Goal: Task Accomplishment & Management: Use online tool/utility

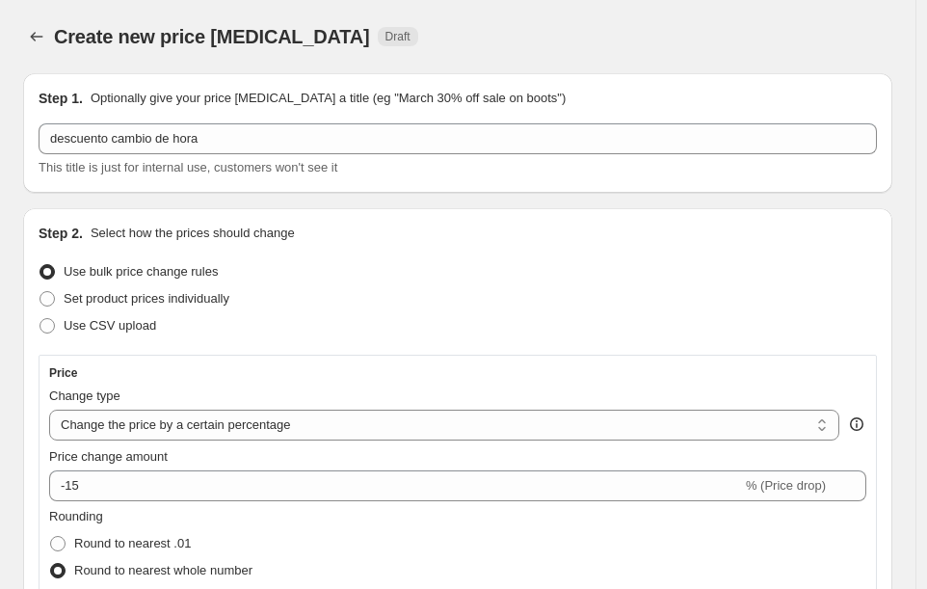
select select "percentage"
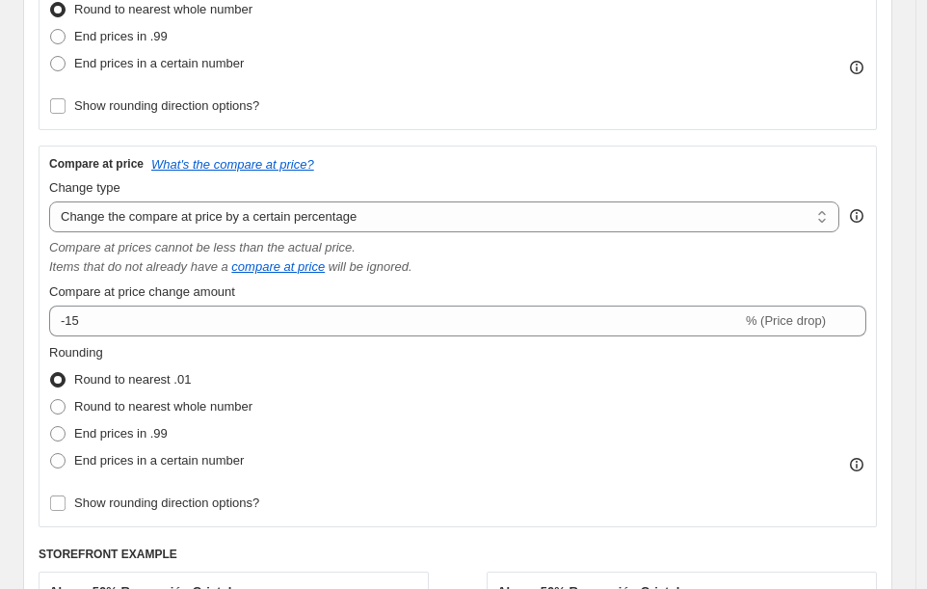
scroll to position [565, 0]
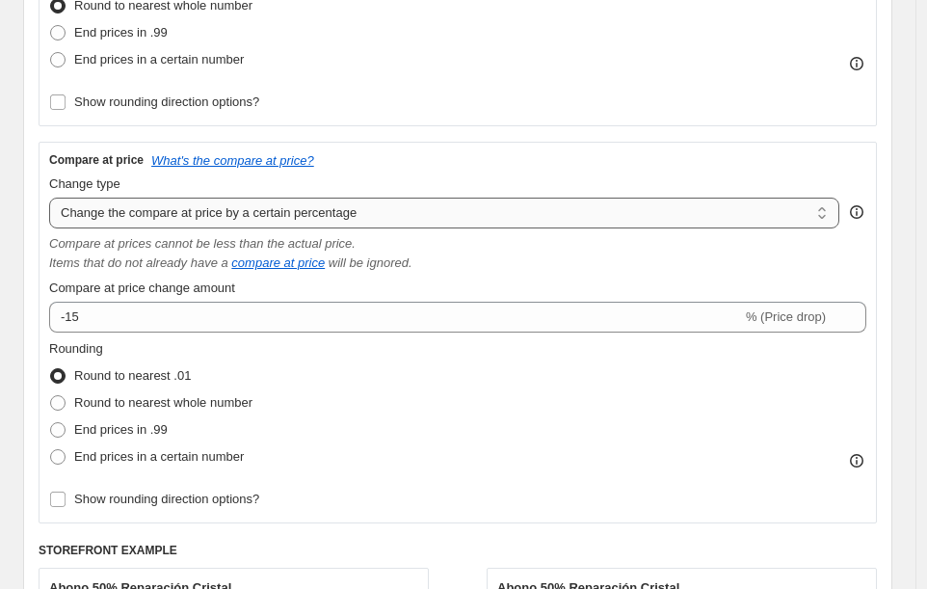
click at [693, 216] on select "Change the compare at price to the current price (sale) Change the compare at p…" at bounding box center [444, 213] width 790 height 31
select select "ep"
click at [49, 198] on select "Change the compare at price to the current price (sale) Change the compare at p…" at bounding box center [444, 213] width 790 height 31
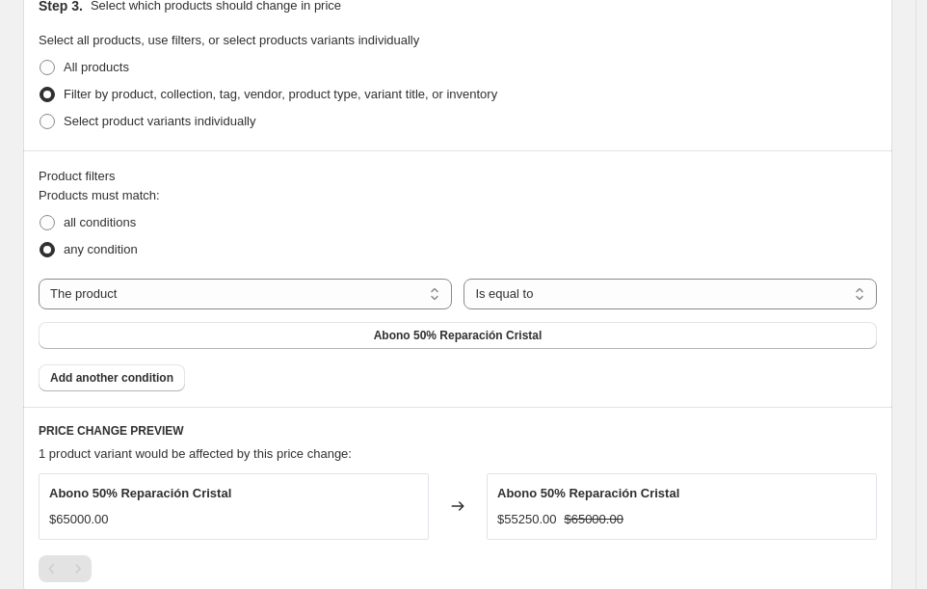
scroll to position [1038, 0]
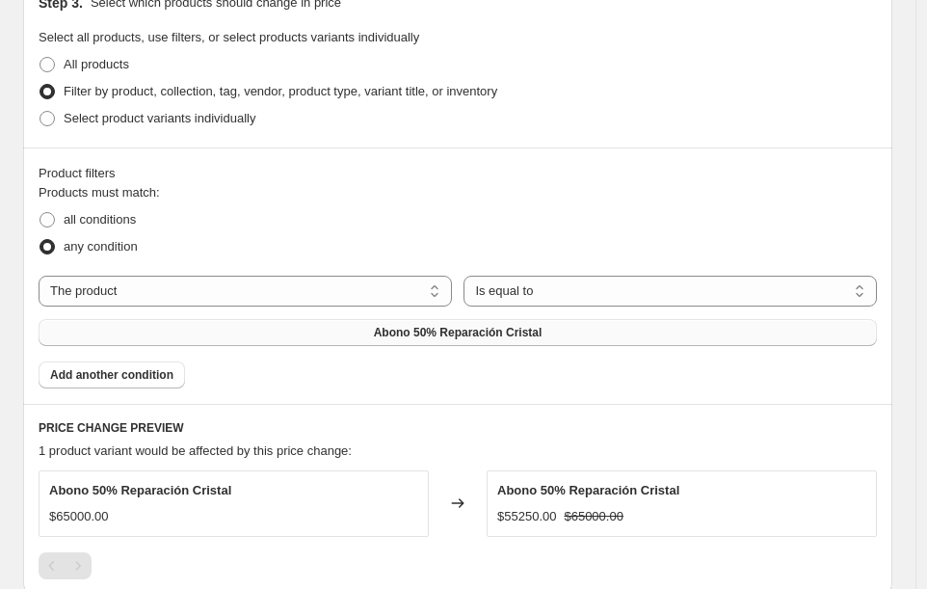
click at [520, 328] on span "Abono 50% Reparación Cristal" at bounding box center [458, 332] width 169 height 15
click at [324, 327] on button "Abono 50% Reparación Cristal" at bounding box center [458, 332] width 839 height 27
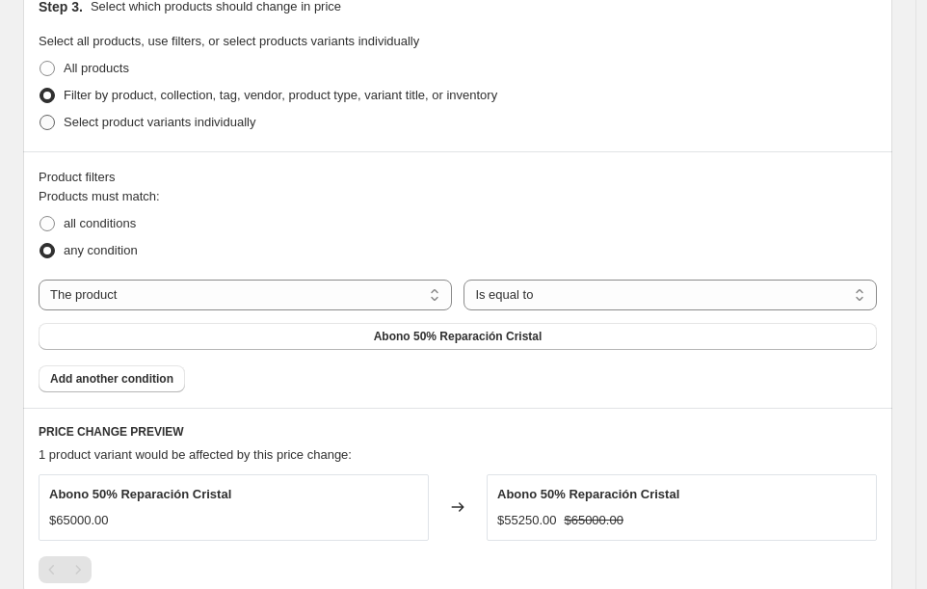
click at [201, 120] on span "Select product variants individually" at bounding box center [160, 122] width 192 height 14
click at [40, 116] on input "Select product variants individually" at bounding box center [40, 115] width 1 height 1
radio input "true"
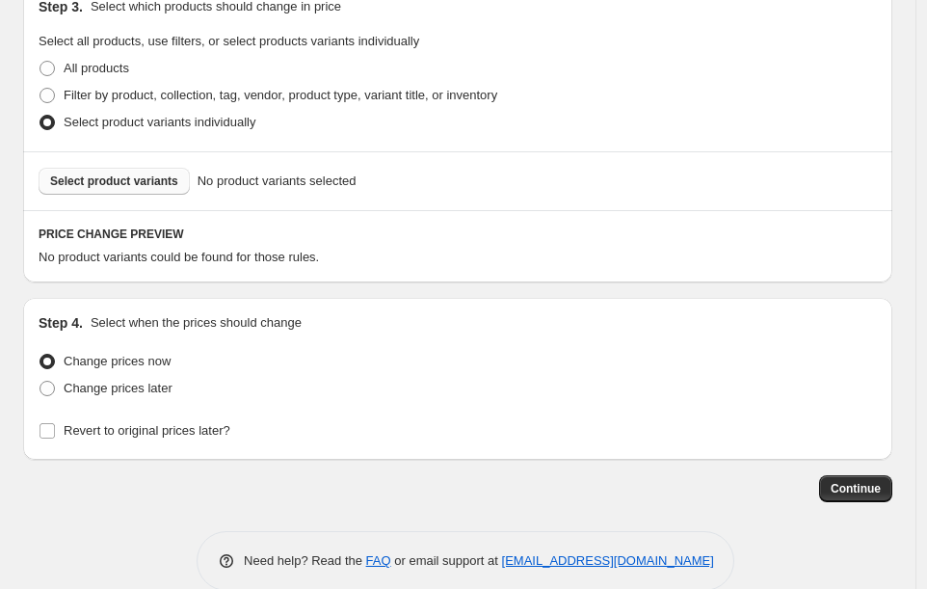
click at [150, 183] on span "Select product variants" at bounding box center [114, 181] width 128 height 15
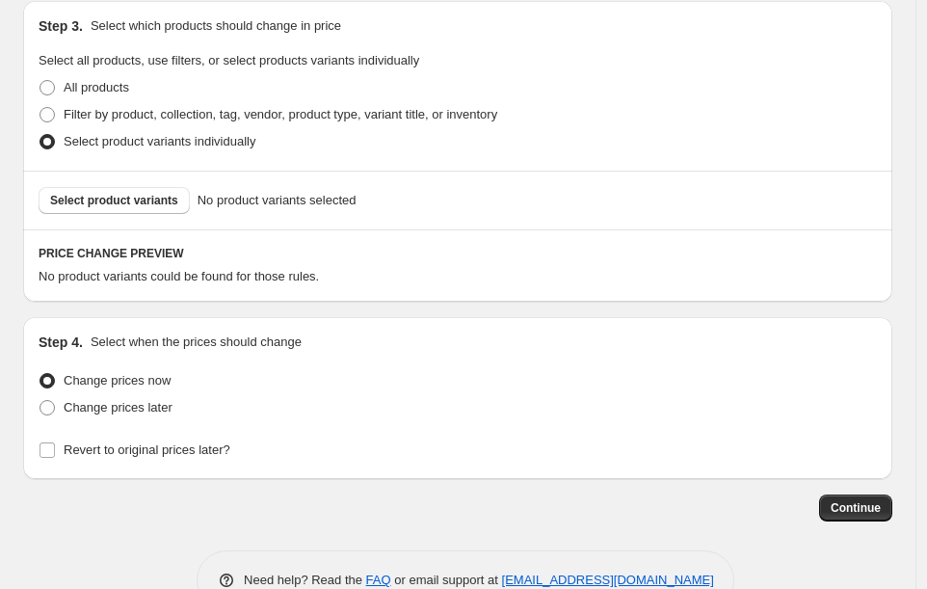
scroll to position [1091, 0]
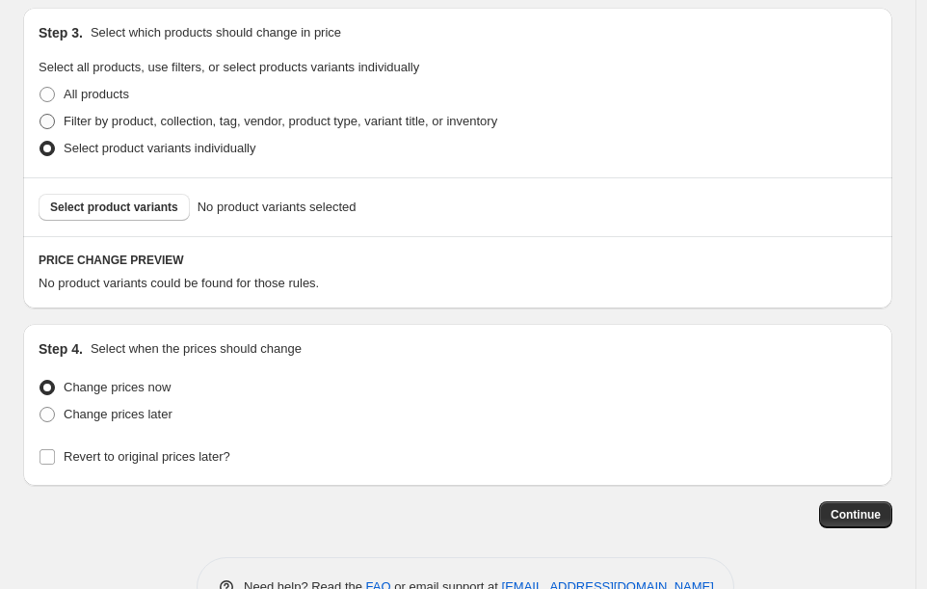
click at [43, 123] on span at bounding box center [47, 121] width 15 height 15
click at [40, 115] on input "Filter by product, collection, tag, vendor, product type, variant title, or inv…" at bounding box center [40, 114] width 1 height 1
radio input "true"
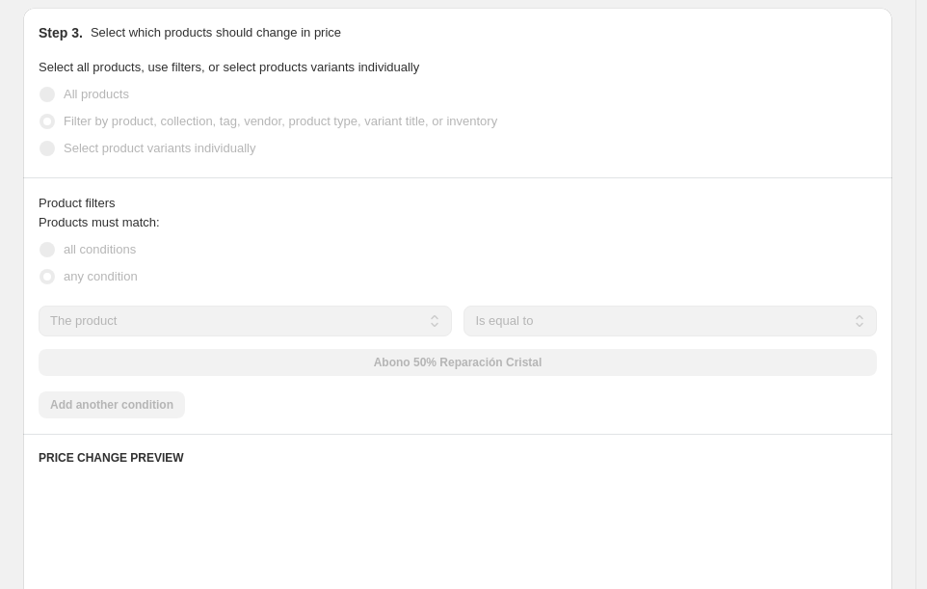
scroll to position [1008, 0]
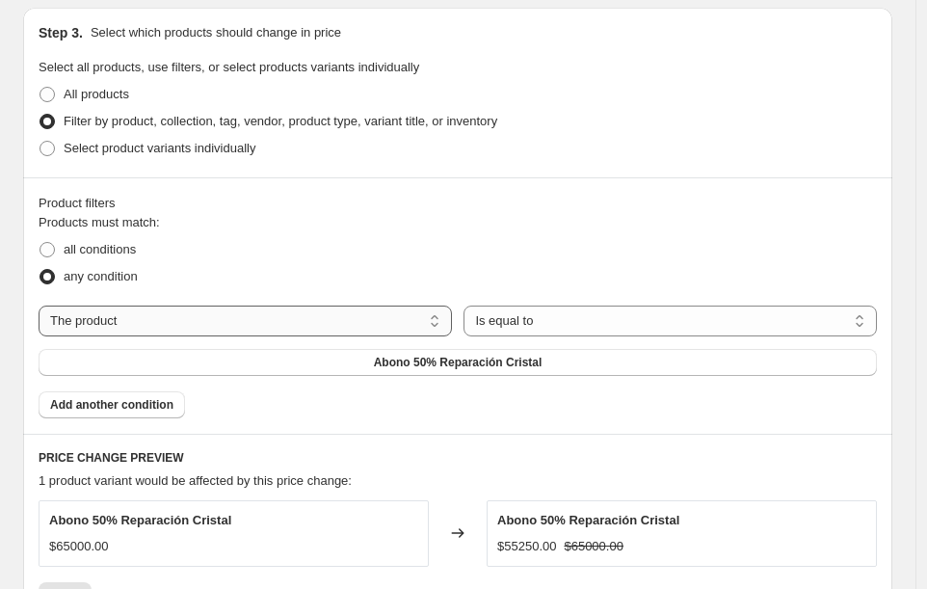
click at [113, 330] on select "The product The product's collection The product's tag The product's vendor The…" at bounding box center [246, 321] width 414 height 31
select select "collection"
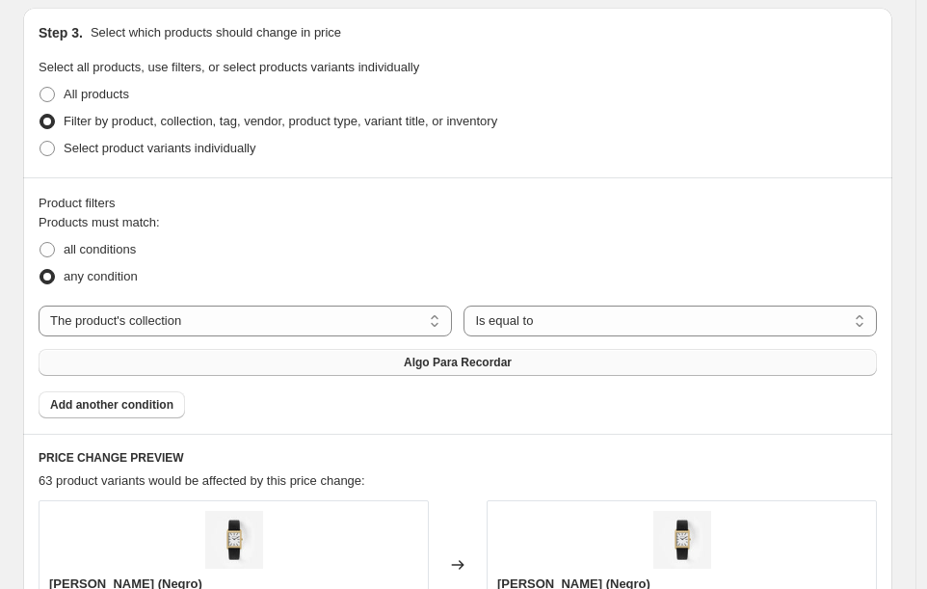
click at [524, 360] on button "Algo Para Recordar" at bounding box center [458, 362] width 839 height 27
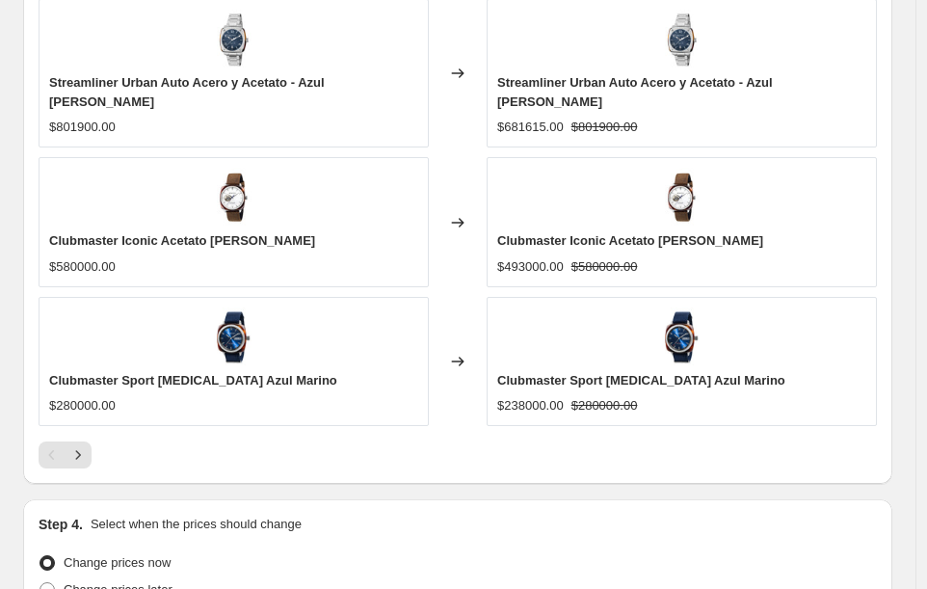
scroll to position [2103, 0]
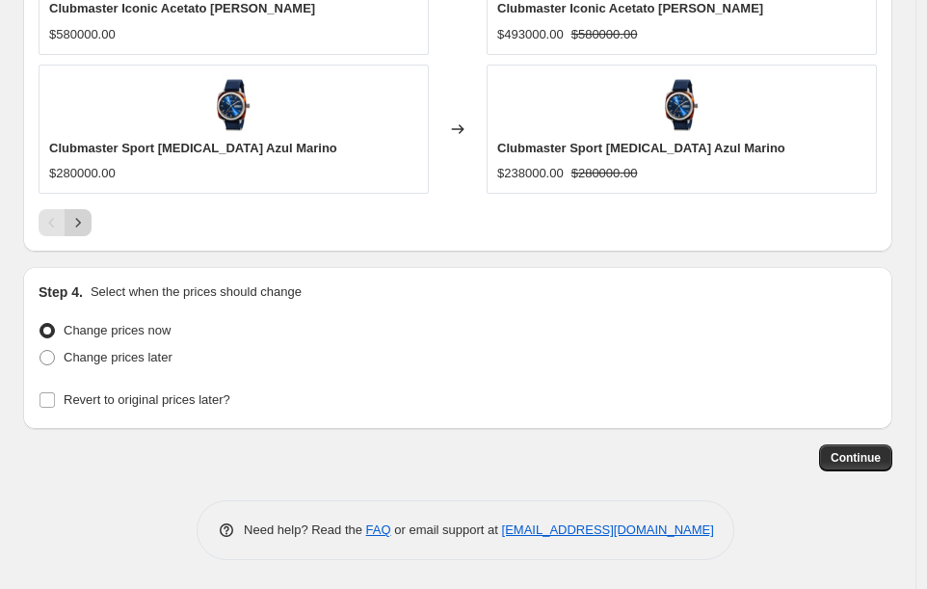
click at [87, 219] on icon "Next" at bounding box center [77, 222] width 19 height 19
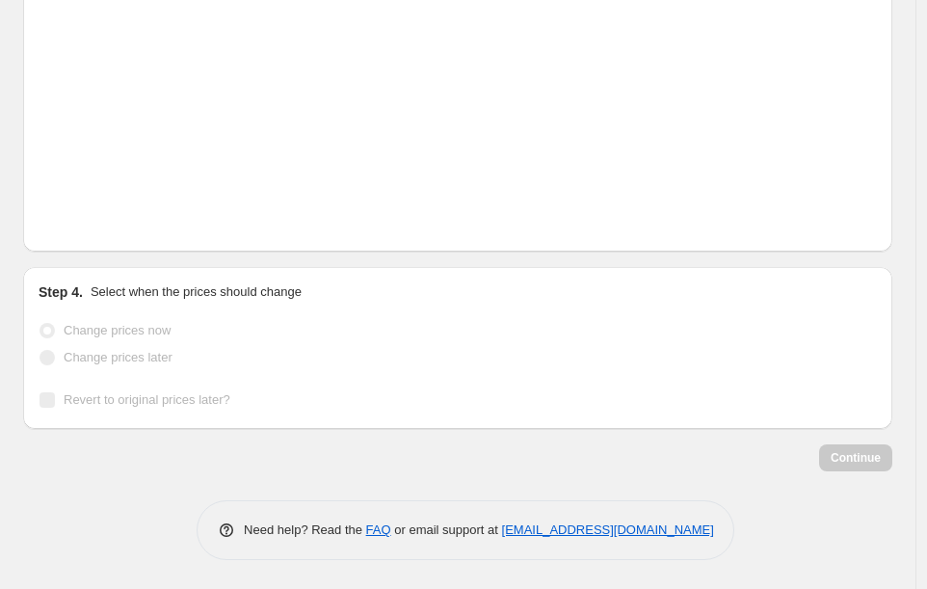
scroll to position [2084, 0]
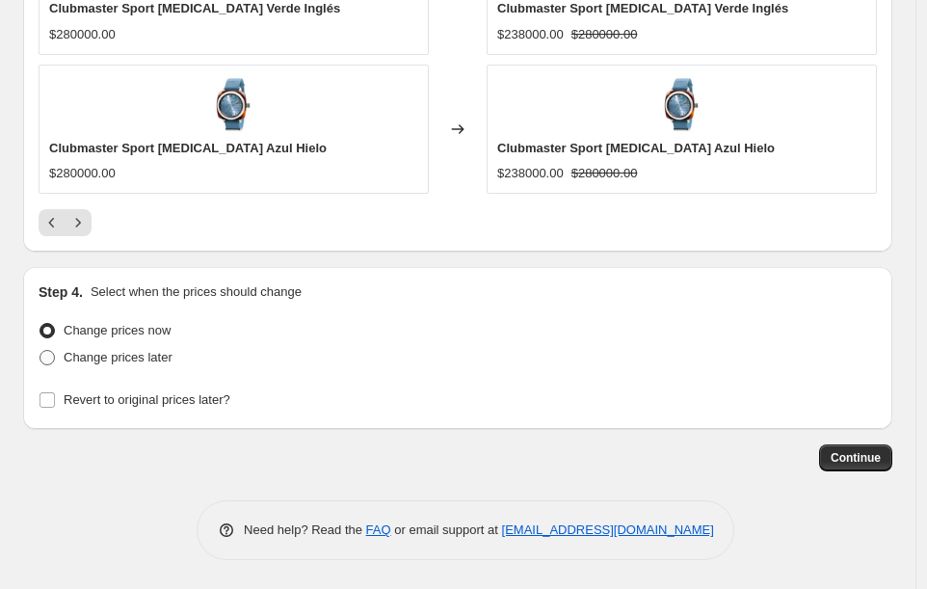
click at [47, 349] on span at bounding box center [47, 357] width 17 height 17
click at [40, 350] on input "Change prices later" at bounding box center [40, 350] width 1 height 1
radio input "true"
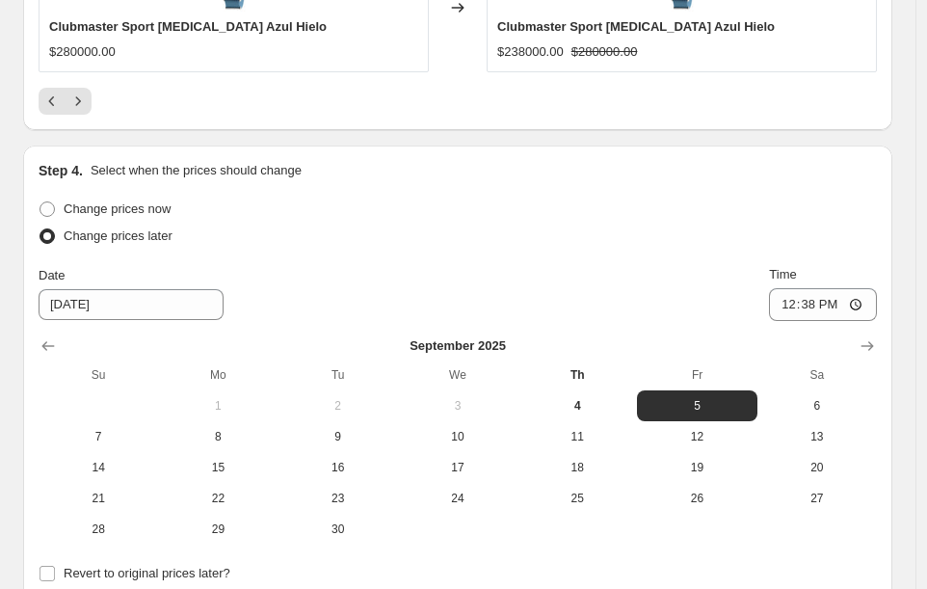
scroll to position [2206, 0]
click at [87, 300] on input "[DATE]" at bounding box center [131, 304] width 185 height 31
click at [69, 305] on input "[DATE]" at bounding box center [131, 304] width 185 height 31
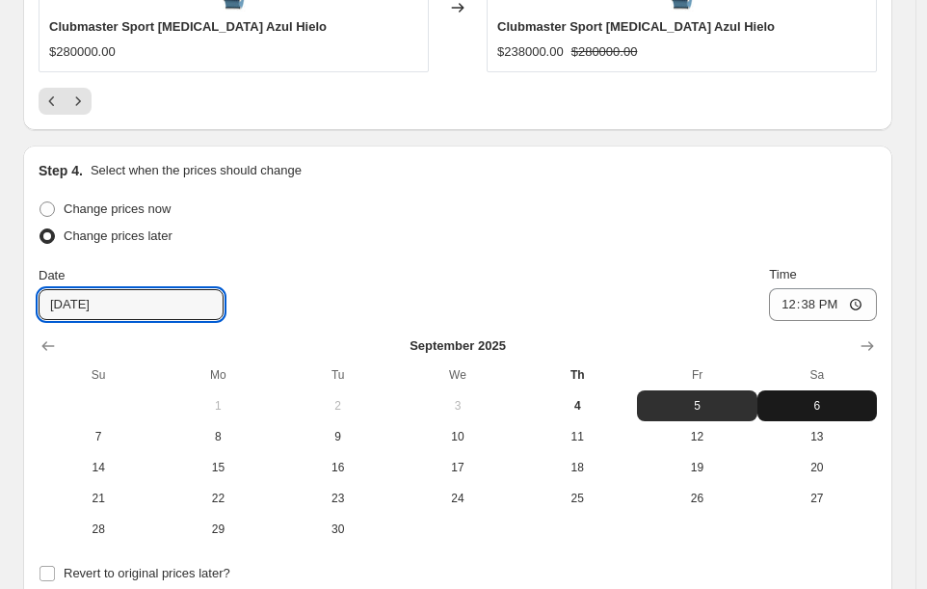
type input "[DATE]"
click at [817, 411] on span "6" at bounding box center [817, 405] width 104 height 15
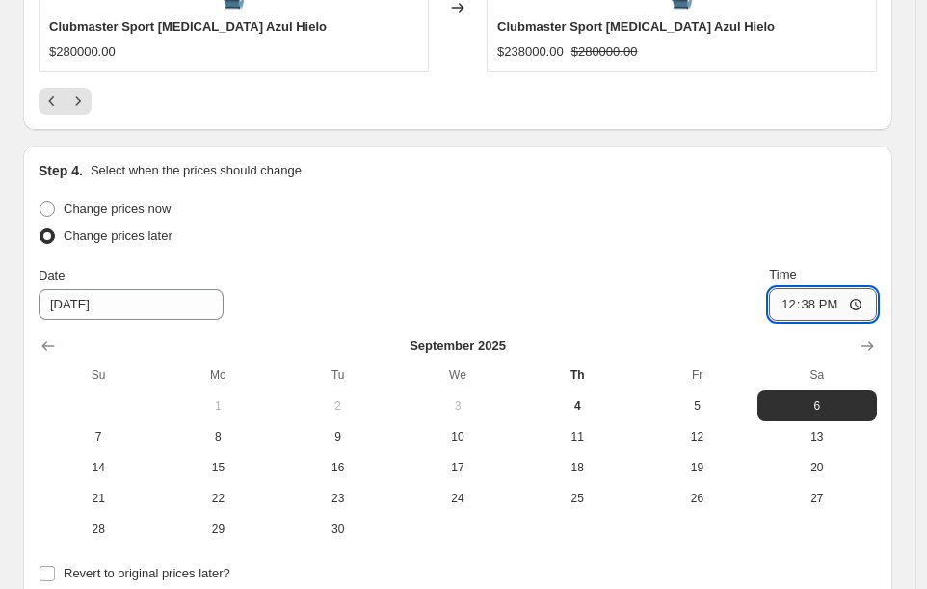
click at [804, 304] on input "12:38" at bounding box center [823, 304] width 108 height 33
type input "00:00"
click at [785, 304] on input "00:00" at bounding box center [823, 304] width 108 height 33
click at [870, 304] on input "00:00" at bounding box center [823, 304] width 108 height 33
click at [821, 236] on div "Change prices later" at bounding box center [458, 236] width 839 height 27
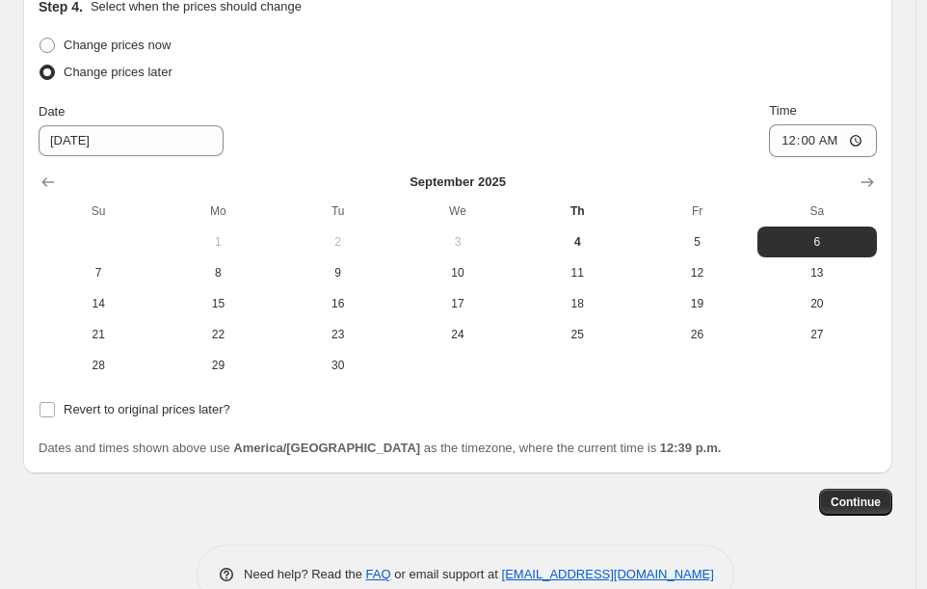
scroll to position [2413, 0]
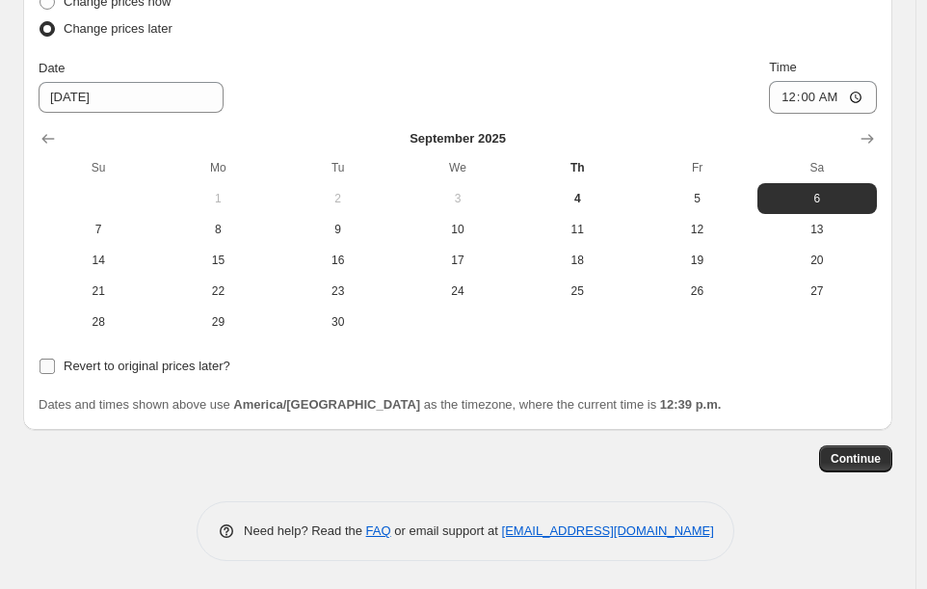
click at [188, 367] on span "Revert to original prices later?" at bounding box center [147, 366] width 167 height 14
click at [55, 367] on input "Revert to original prices later?" at bounding box center [47, 366] width 15 height 15
checkbox input "true"
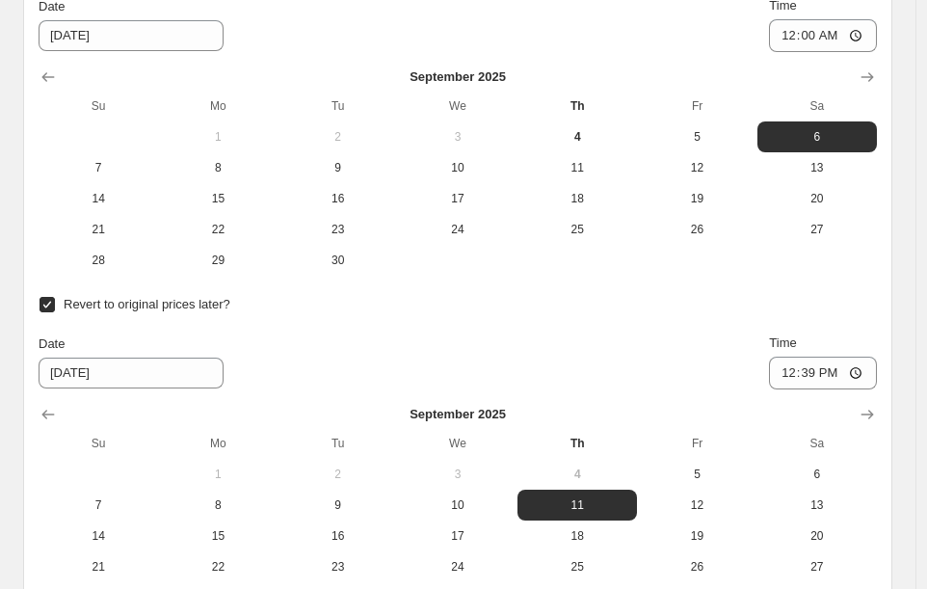
scroll to position [2548, 0]
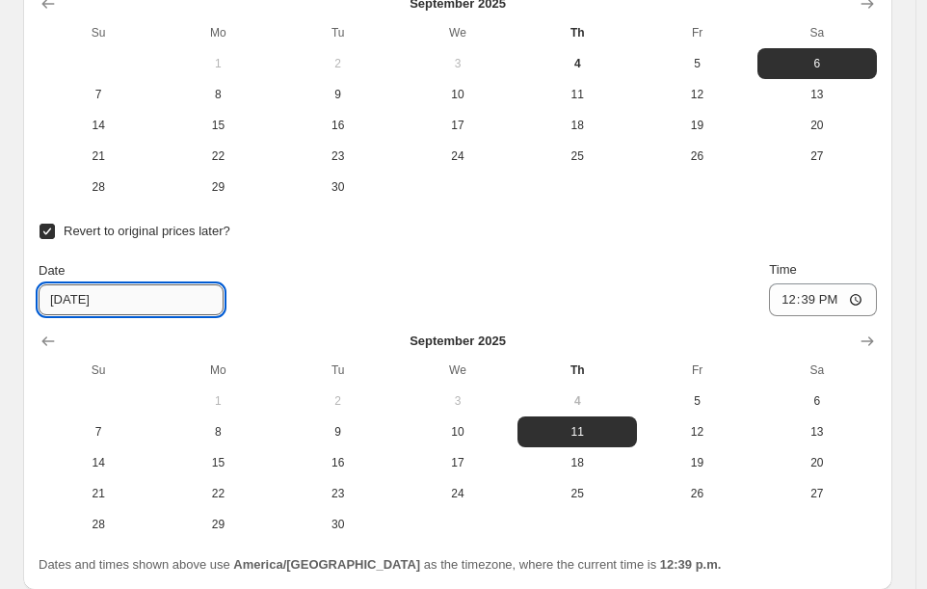
click at [73, 302] on input "[DATE]" at bounding box center [131, 299] width 185 height 31
type input "[DATE]"
click at [254, 296] on div "Date [DATE] Time 12:39" at bounding box center [458, 288] width 839 height 56
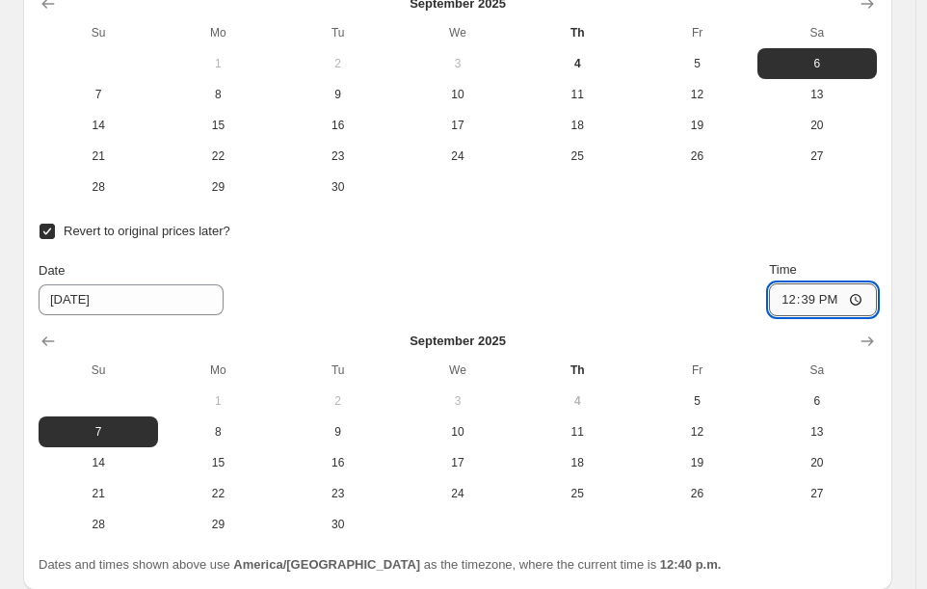
click at [796, 300] on input "12:39" at bounding box center [823, 299] width 108 height 33
type input "23:59"
click at [676, 298] on div "Date [DATE] Time 23:59" at bounding box center [458, 288] width 839 height 56
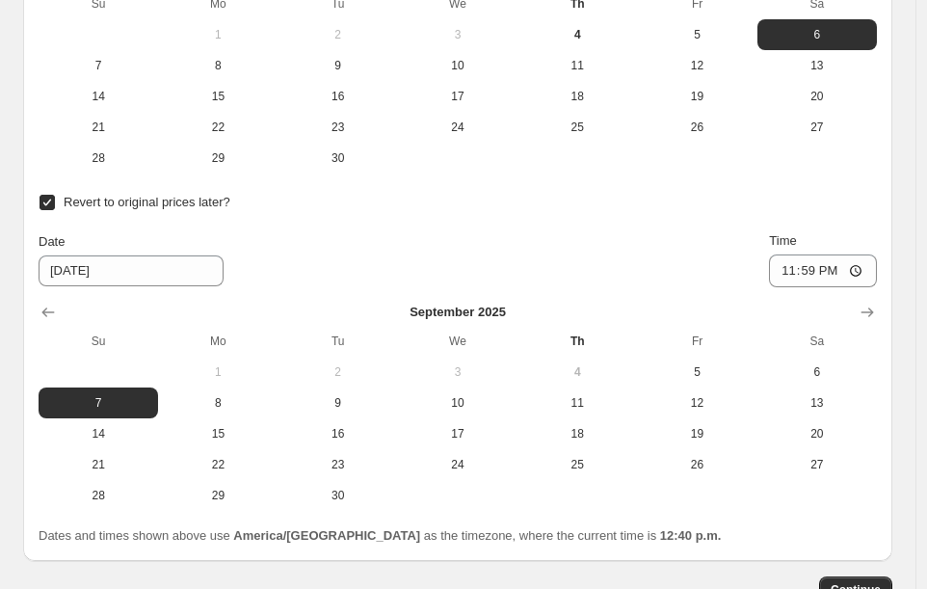
scroll to position [2709, 0]
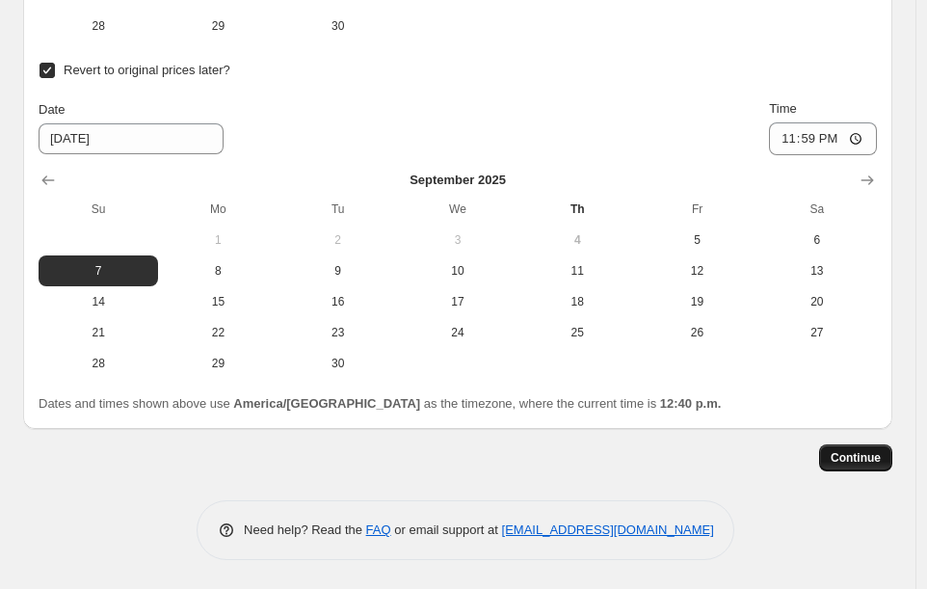
click at [859, 451] on span "Continue" at bounding box center [856, 457] width 50 height 15
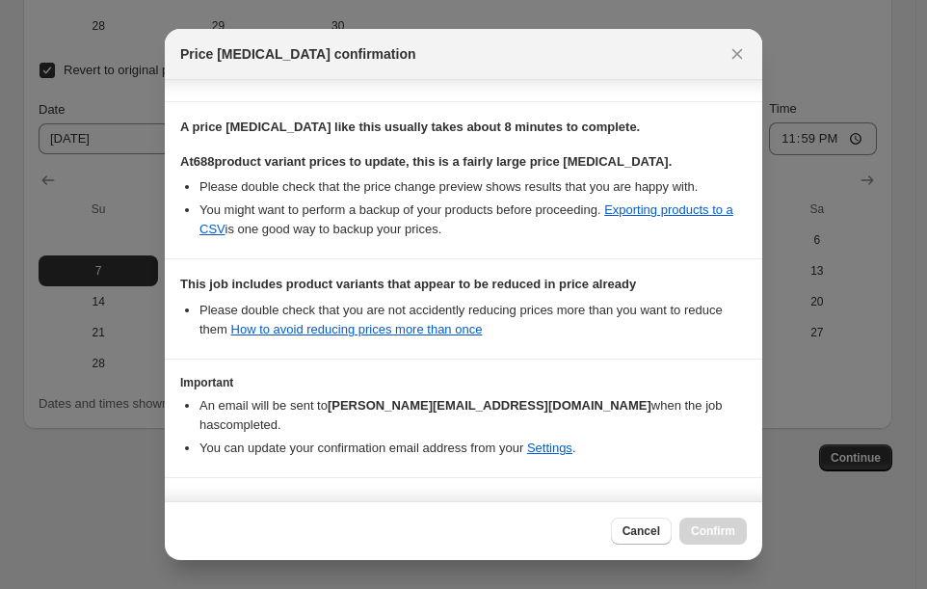
scroll to position [325, 0]
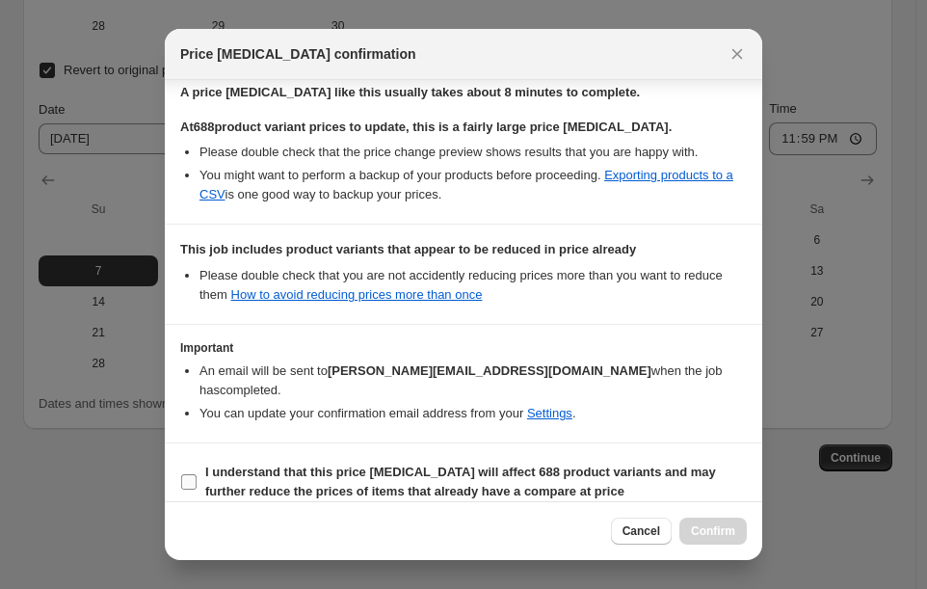
click at [227, 463] on span "I understand that this price [MEDICAL_DATA] will affect 688 product variants an…" at bounding box center [476, 482] width 542 height 39
click at [197, 474] on input "I understand that this price [MEDICAL_DATA] will affect 688 product variants an…" at bounding box center [188, 481] width 15 height 15
click at [234, 480] on span "I understand that this price [MEDICAL_DATA] will affect 688 product variants an…" at bounding box center [476, 482] width 542 height 39
click at [197, 480] on input "I understand that this price [MEDICAL_DATA] will affect 688 product variants an…" at bounding box center [188, 481] width 15 height 15
click at [241, 468] on b "I understand that this price [MEDICAL_DATA] will affect 688 product variants an…" at bounding box center [460, 482] width 511 height 34
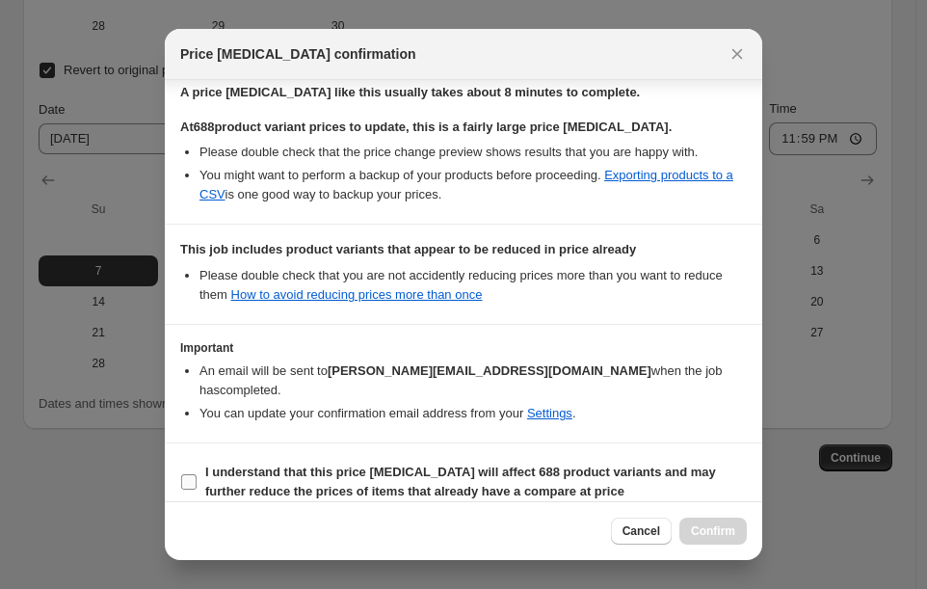
click at [197, 474] on input "I understand that this price [MEDICAL_DATA] will affect 688 product variants an…" at bounding box center [188, 481] width 15 height 15
checkbox input "true"
click at [641, 531] on span "Cancel" at bounding box center [642, 530] width 38 height 15
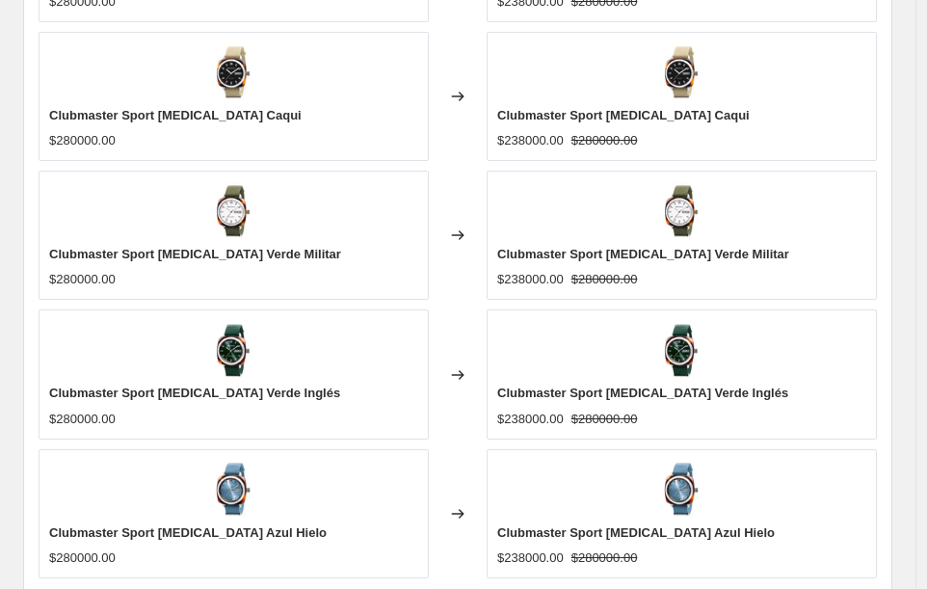
scroll to position [1862, 0]
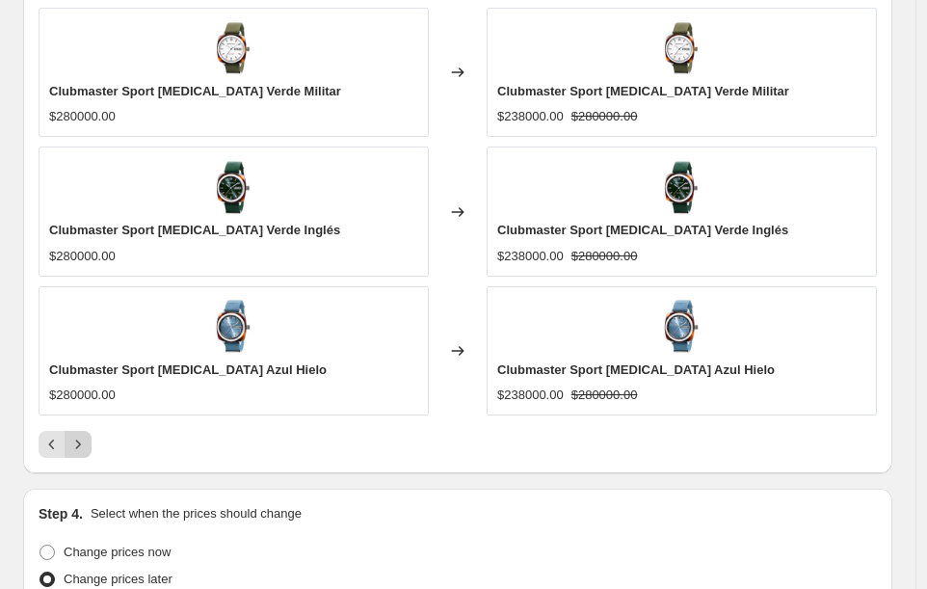
click at [71, 452] on icon "Next" at bounding box center [77, 444] width 19 height 19
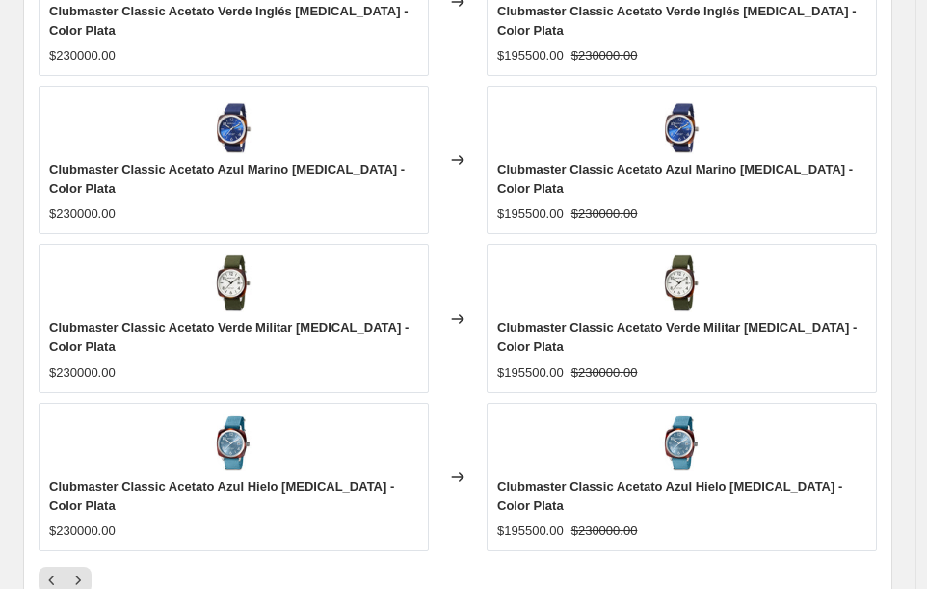
scroll to position [1921, 0]
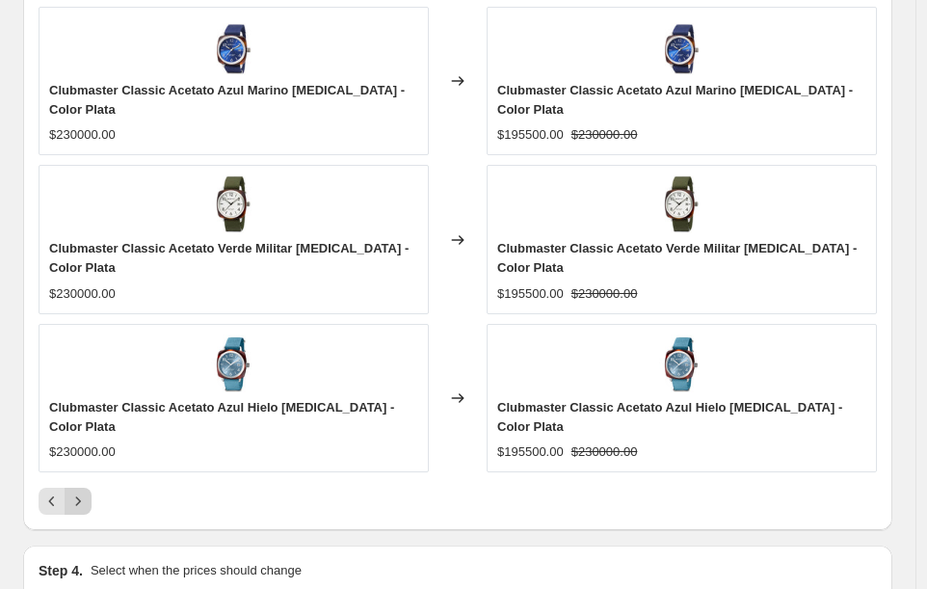
click at [82, 492] on icon "Next" at bounding box center [77, 501] width 19 height 19
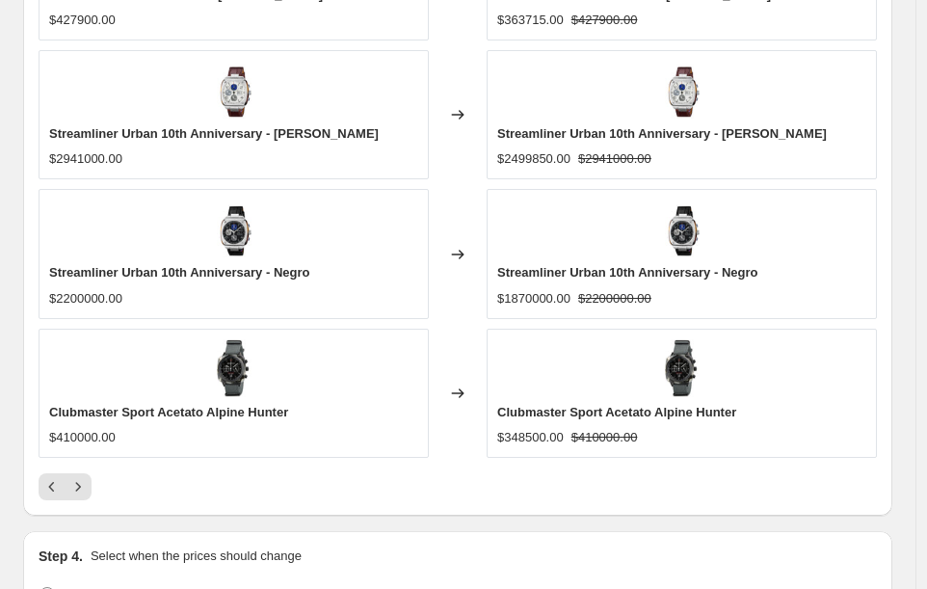
scroll to position [1874, 0]
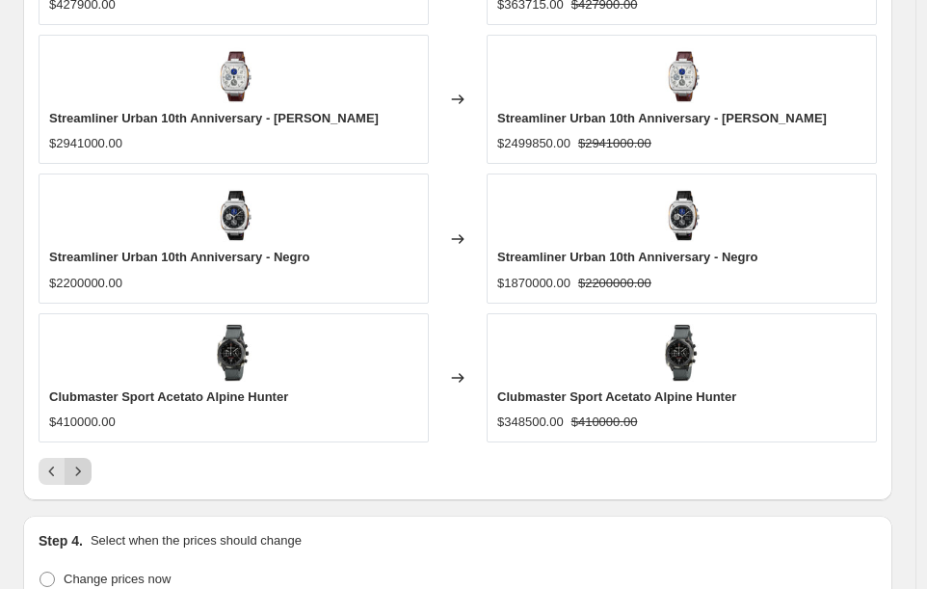
click at [80, 462] on icon "Next" at bounding box center [77, 471] width 19 height 19
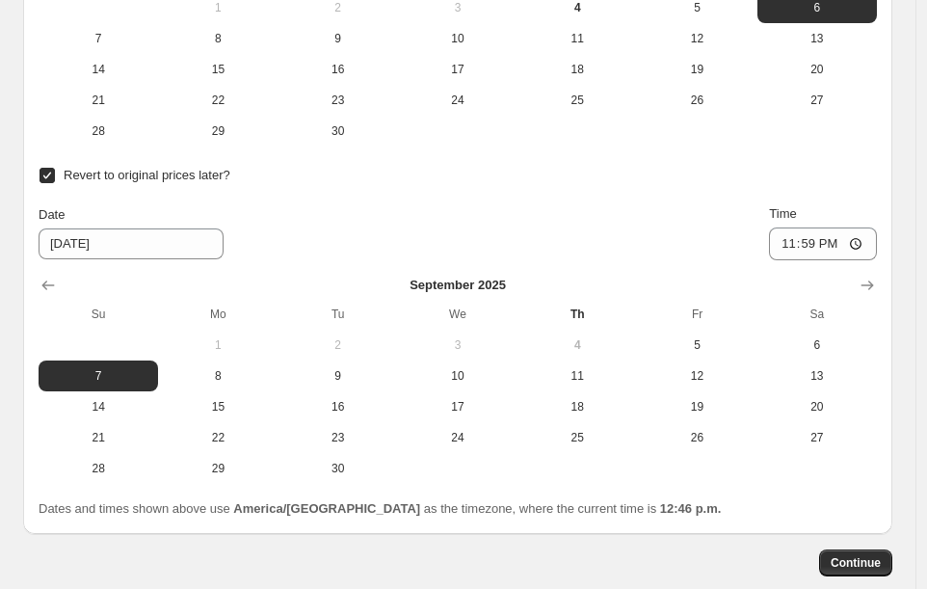
scroll to position [2661, 0]
click at [863, 555] on span "Continue" at bounding box center [856, 562] width 50 height 15
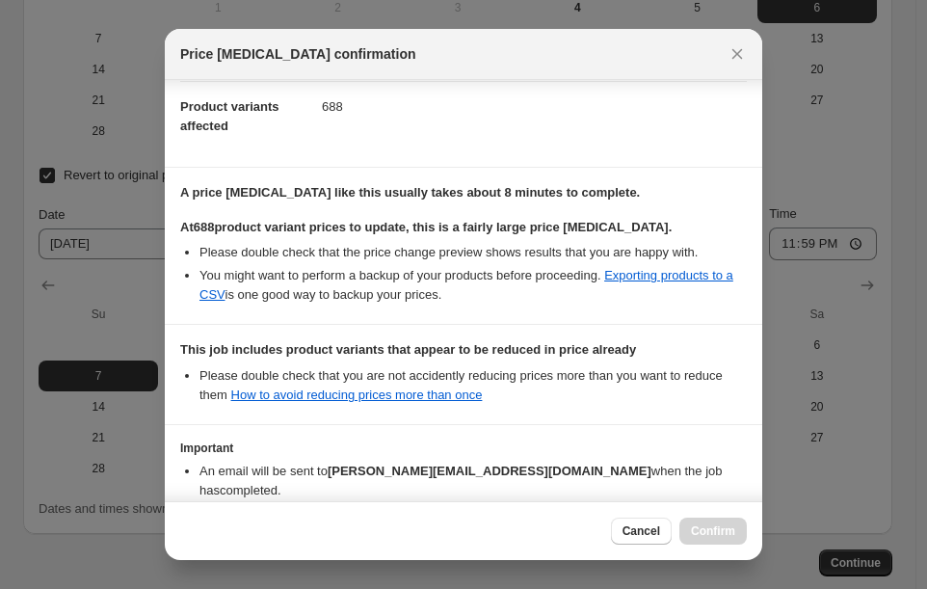
scroll to position [325, 0]
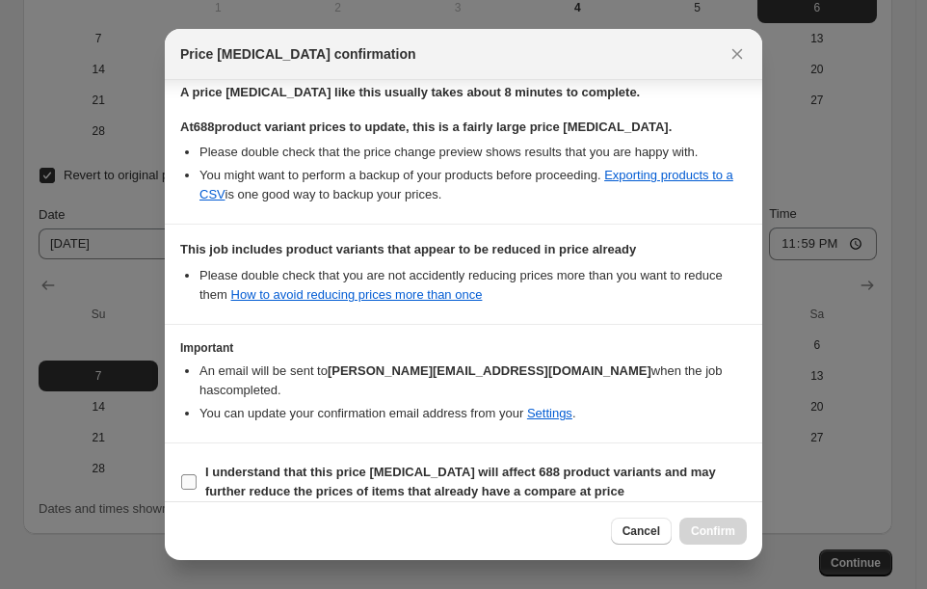
click at [187, 471] on label "I understand that this price [MEDICAL_DATA] will affect 688 product variants an…" at bounding box center [463, 482] width 567 height 46
click at [187, 474] on input "I understand that this price [MEDICAL_DATA] will affect 688 product variants an…" at bounding box center [188, 481] width 15 height 15
checkbox input "true"
click at [718, 535] on span "Confirm" at bounding box center [713, 530] width 44 height 15
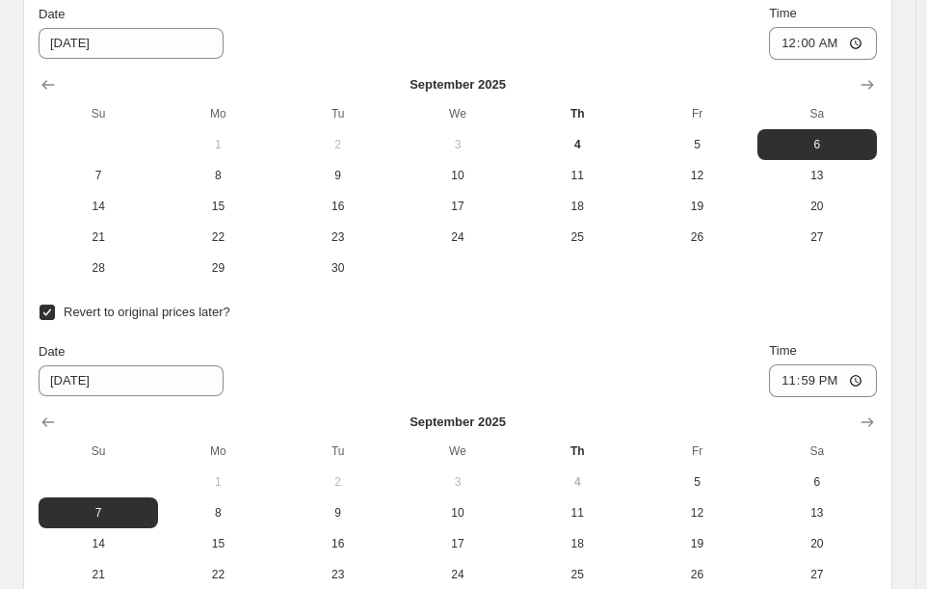
scroll to position [2865, 0]
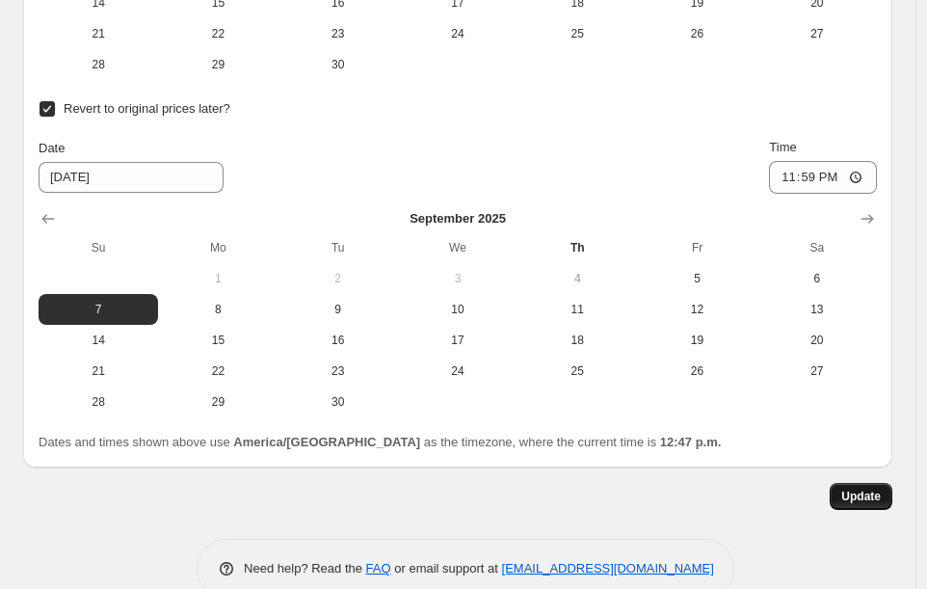
click at [868, 489] on span "Update" at bounding box center [862, 496] width 40 height 15
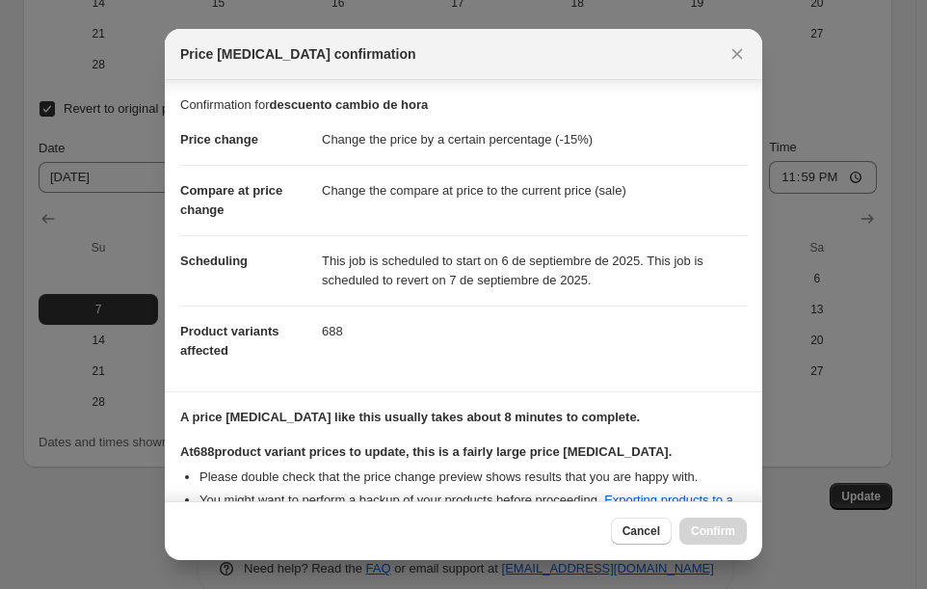
scroll to position [325, 0]
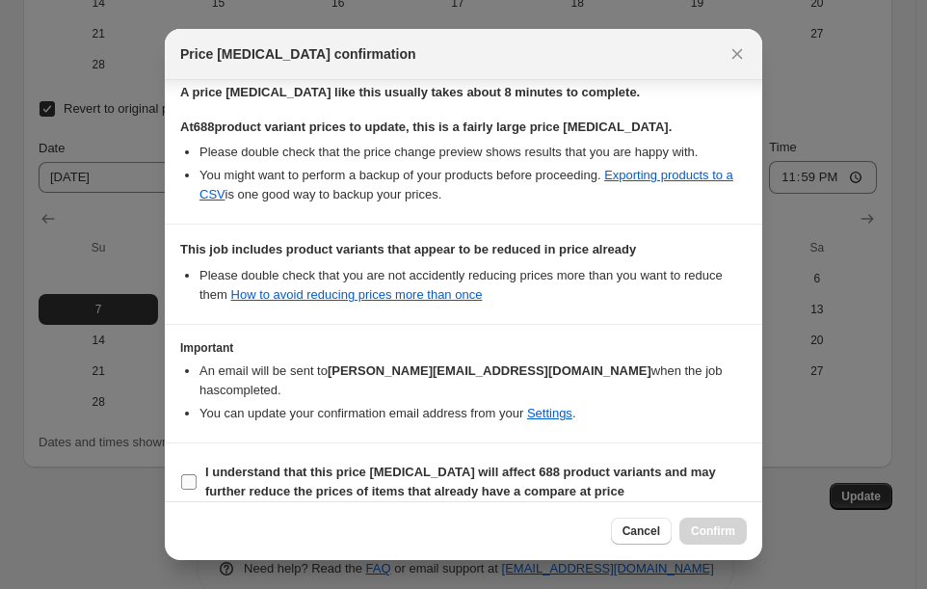
click at [295, 465] on b "I understand that this price [MEDICAL_DATA] will affect 688 product variants an…" at bounding box center [460, 482] width 511 height 34
click at [197, 474] on input "I understand that this price [MEDICAL_DATA] will affect 688 product variants an…" at bounding box center [188, 481] width 15 height 15
checkbox input "true"
click at [716, 540] on button "Confirm" at bounding box center [713, 531] width 67 height 27
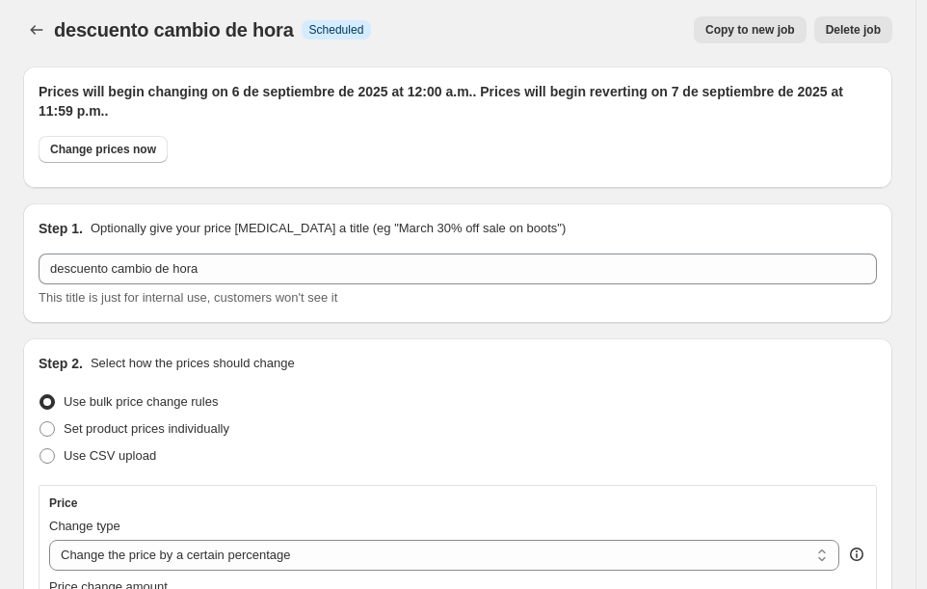
scroll to position [0, 0]
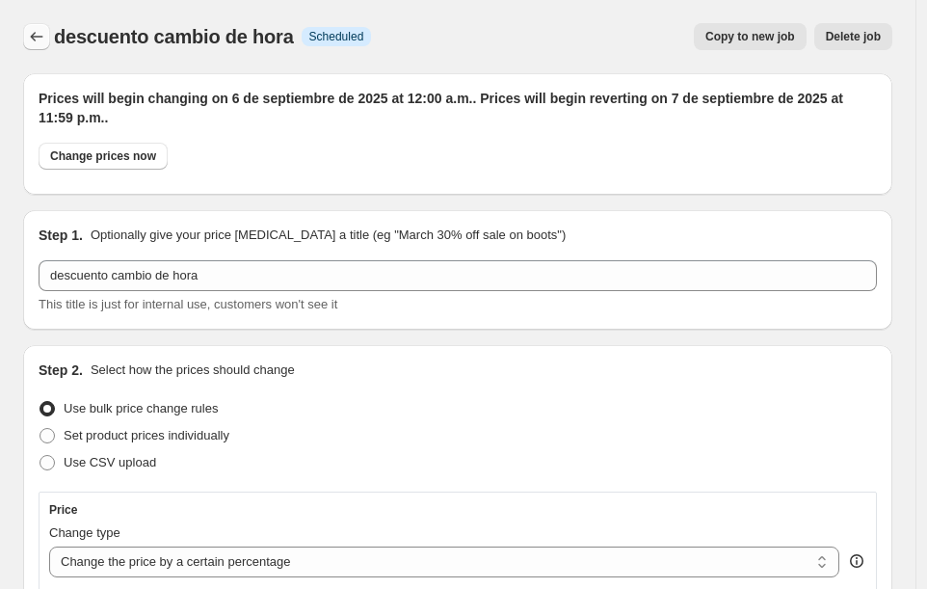
click at [38, 36] on icon "Price change jobs" at bounding box center [36, 36] width 19 height 19
